Goal: Find specific page/section: Find specific page/section

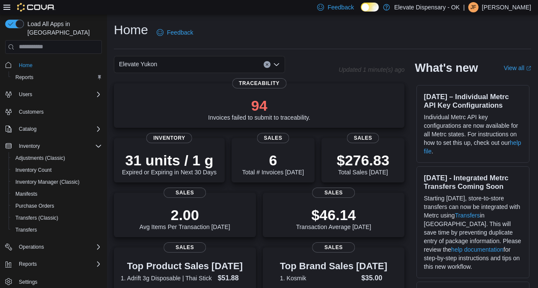
click at [276, 68] on div "Elevate Yukon" at bounding box center [199, 64] width 171 height 17
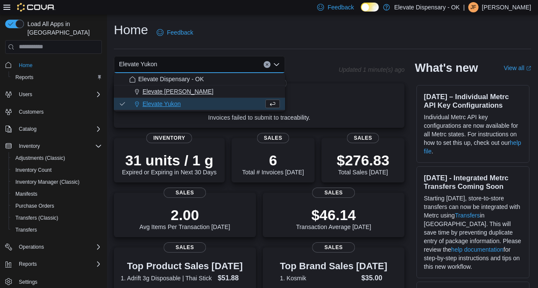
click at [187, 87] on span "Elevate [PERSON_NAME]" at bounding box center [177, 91] width 71 height 9
